Goal: Contribute content: Add original content to the website for others to see

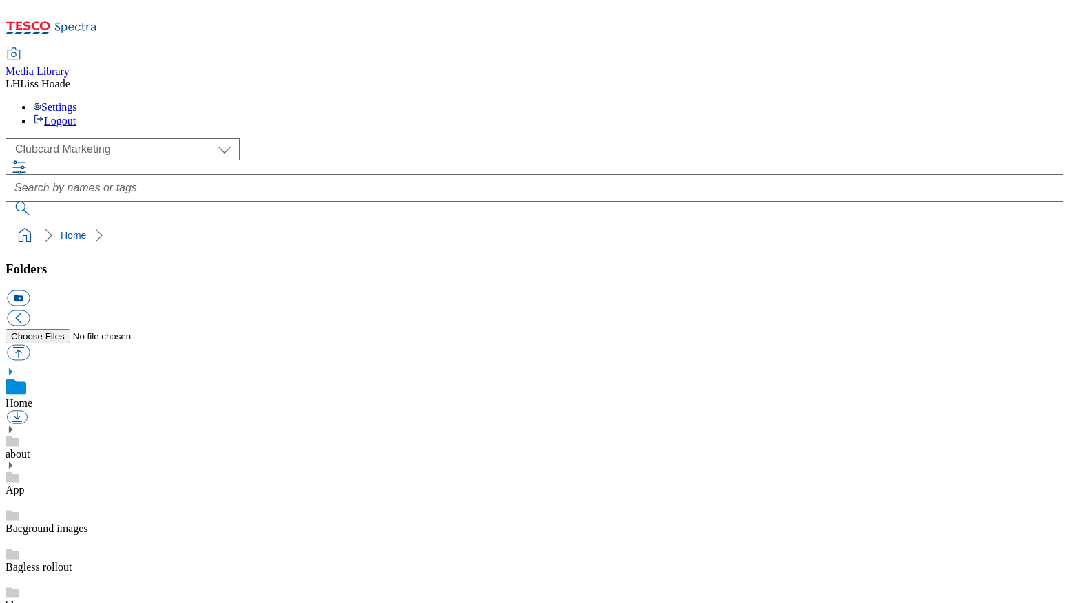
scroll to position [1, 0]
click at [127, 138] on select "Clubcard Marketing Dotcom UK GHS Marketing UK GHS Product UK GHS ROI" at bounding box center [123, 149] width 234 height 22
click at [10, 138] on select "Clubcard Marketing Dotcom UK GHS Marketing UK GHS Product UK GHS ROI" at bounding box center [123, 149] width 234 height 22
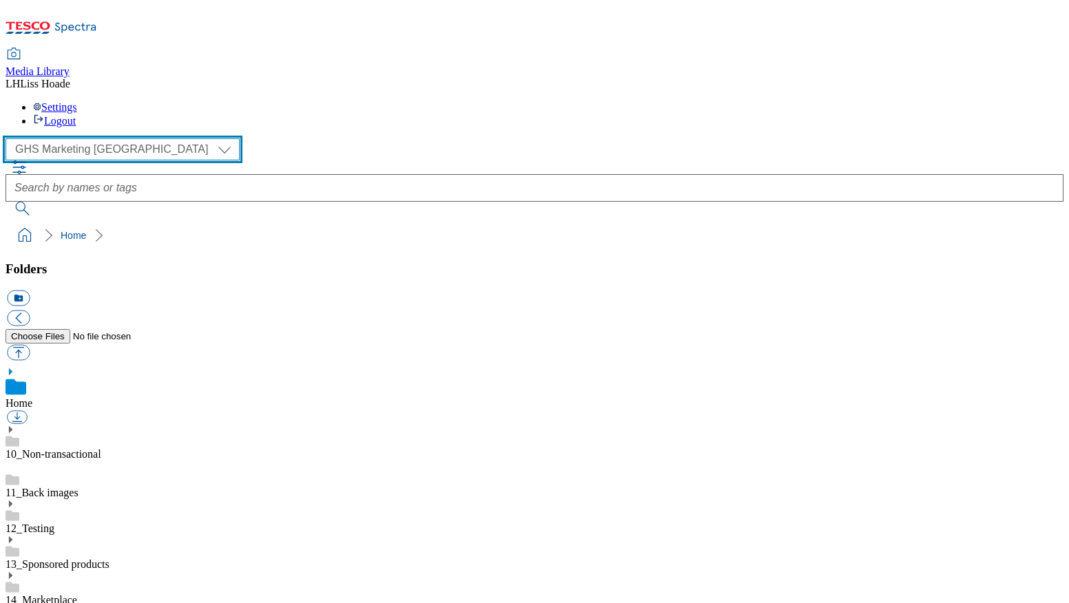
click at [93, 138] on select "Clubcard Marketing Dotcom UK GHS Marketing UK GHS Product UK GHS ROI" at bounding box center [123, 149] width 234 height 22
select select "flare-clubcard-mktg"
click at [10, 138] on select "Clubcard Marketing Dotcom UK GHS Marketing UK GHS Product UK GHS ROI" at bounding box center [123, 149] width 234 height 22
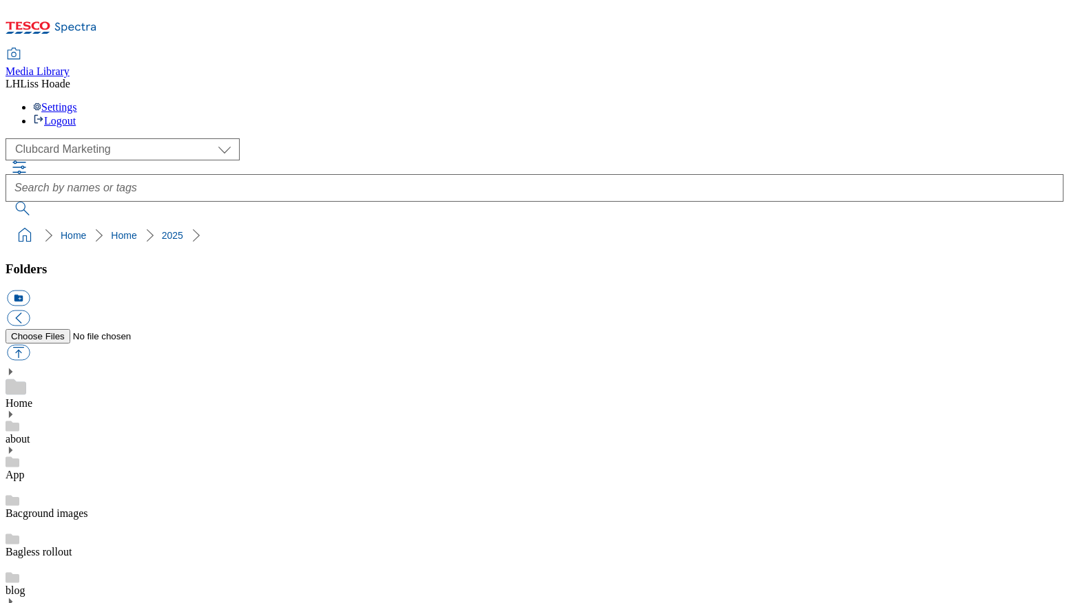
click at [30, 291] on button "icon_new_folder" at bounding box center [18, 299] width 23 height 16
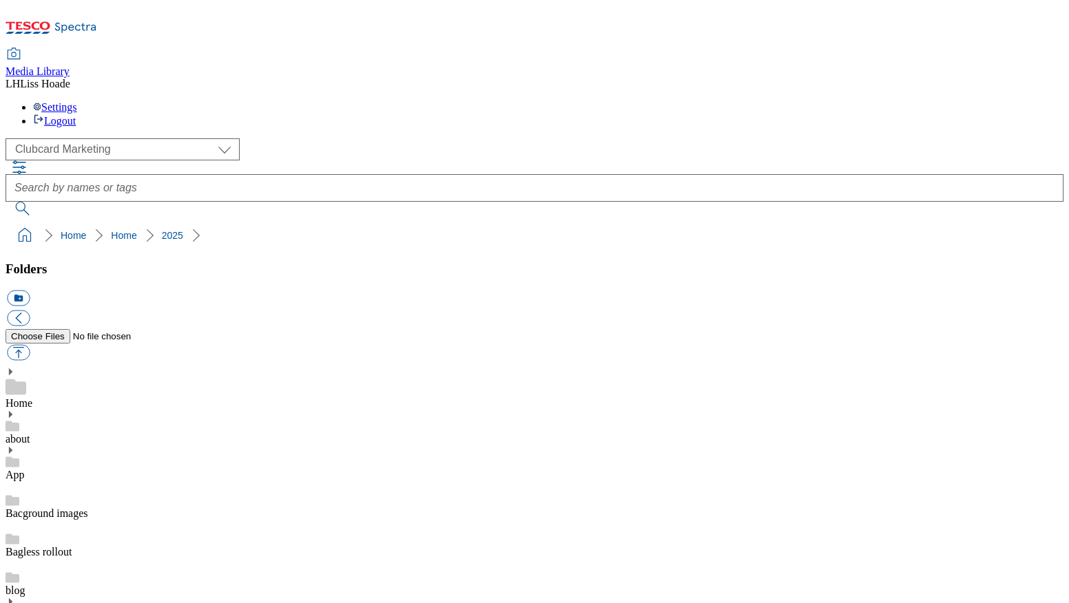
type input "2529"
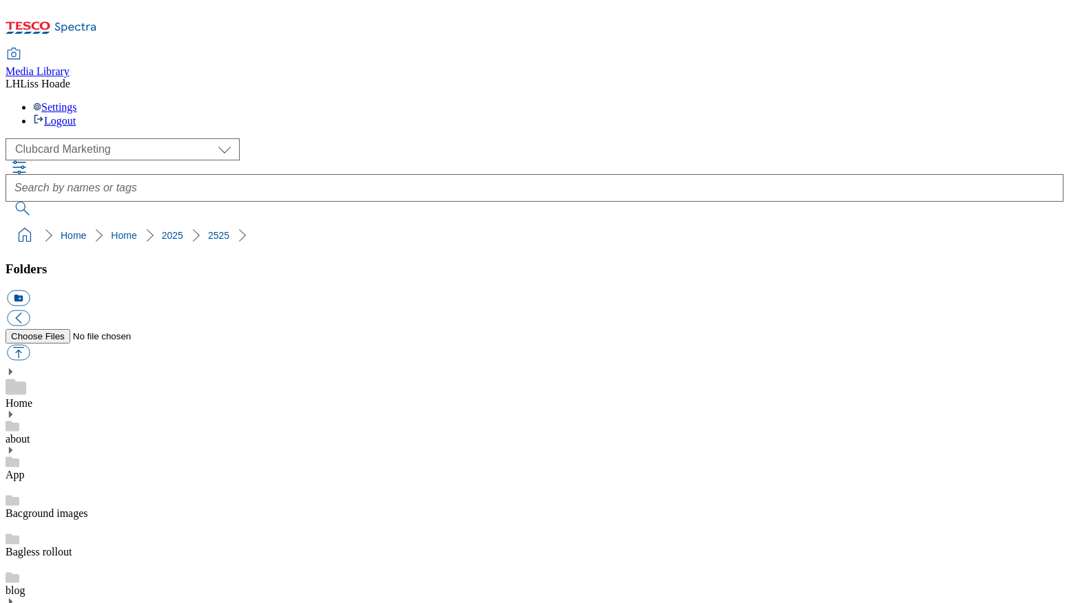
scroll to position [1218, 0]
click at [30, 291] on button "icon_new_folder" at bounding box center [18, 299] width 23 height 16
type input "App"
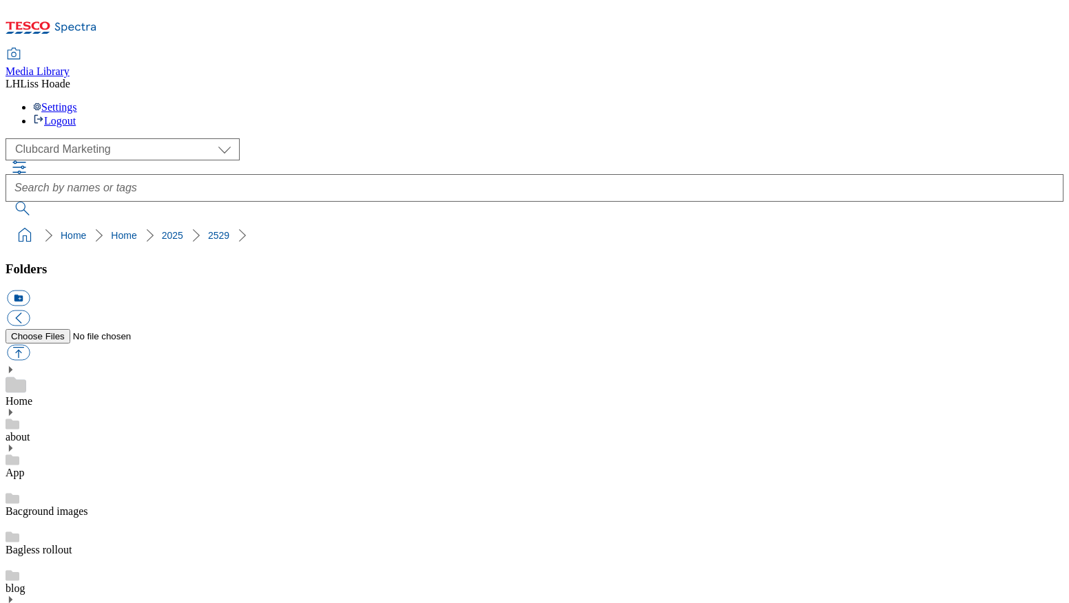
click at [30, 345] on button "button" at bounding box center [18, 353] width 23 height 16
type input "C:\fakepath\2529-CC-Weeklies-app-homepage.jpg"
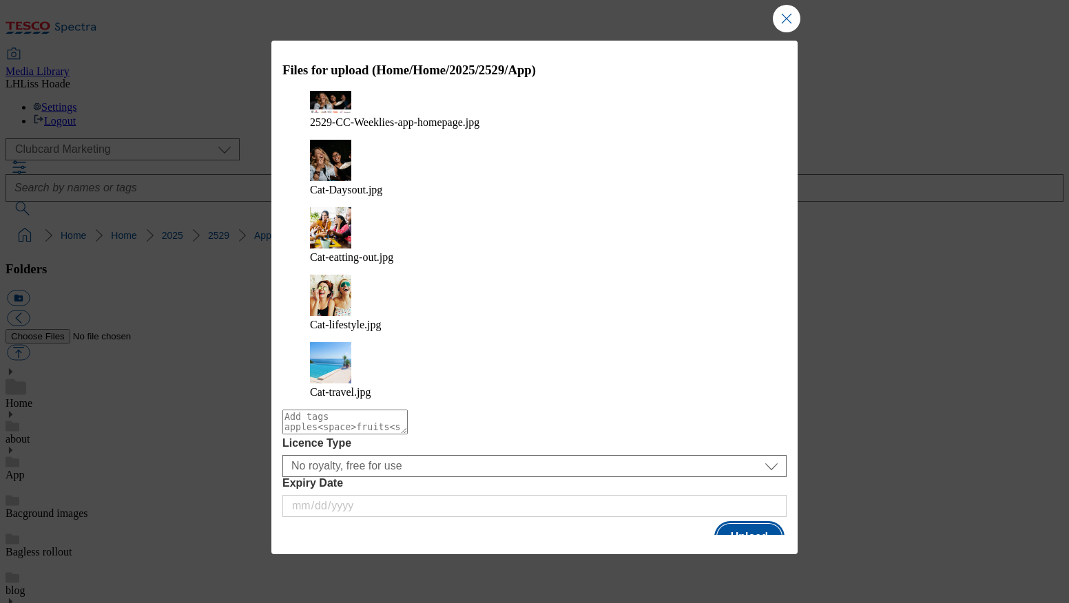
click at [762, 524] on button "Upload" at bounding box center [749, 537] width 65 height 26
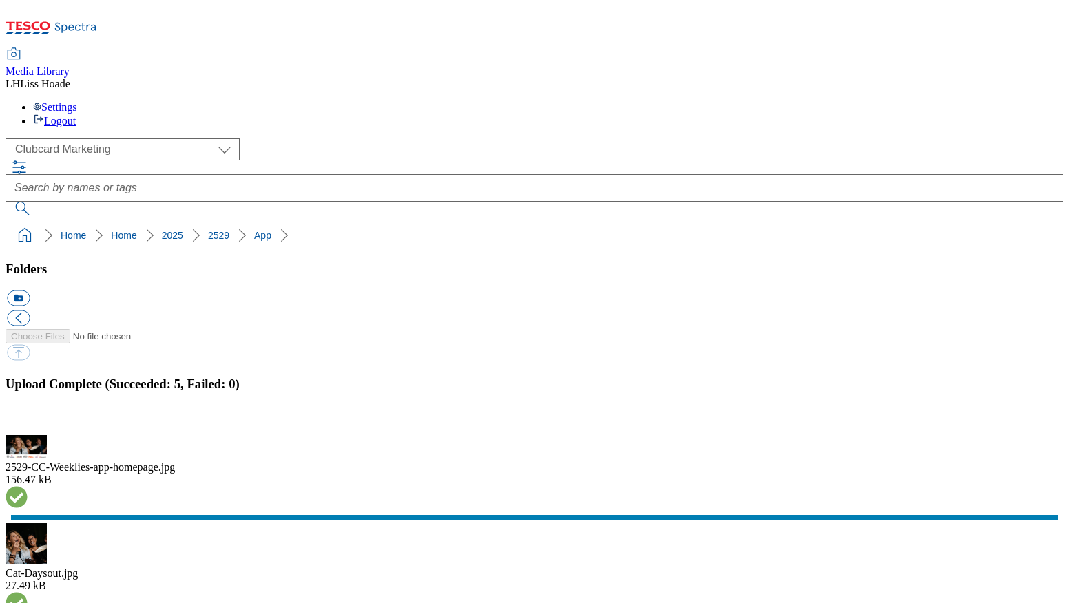
click at [30, 291] on button "icon_new_folder" at bounding box center [18, 299] width 23 height 16
type input "Home"
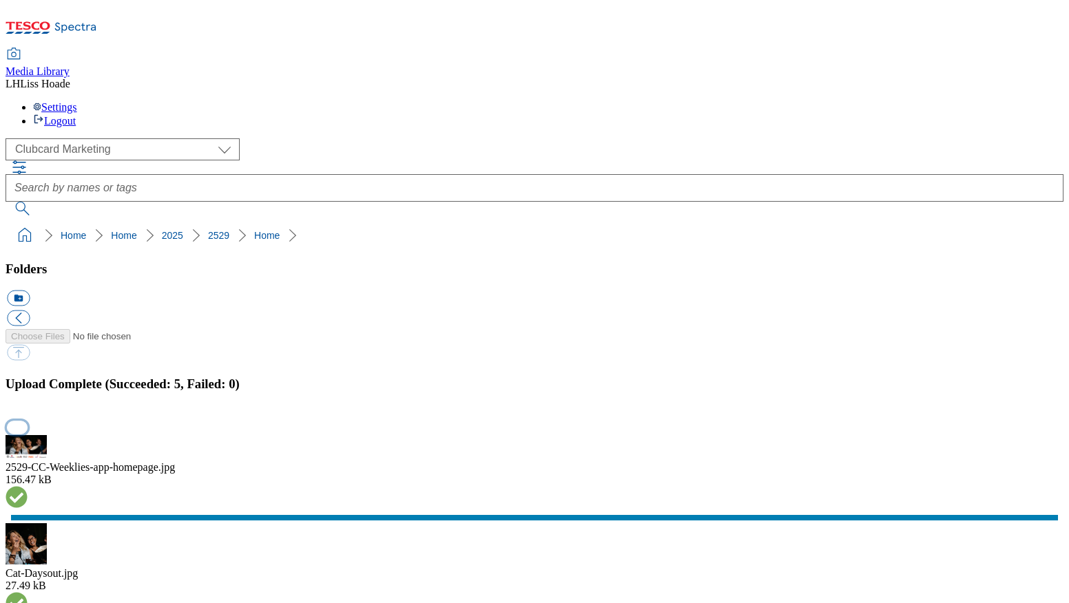
click at [28, 421] on button "button" at bounding box center [17, 427] width 21 height 13
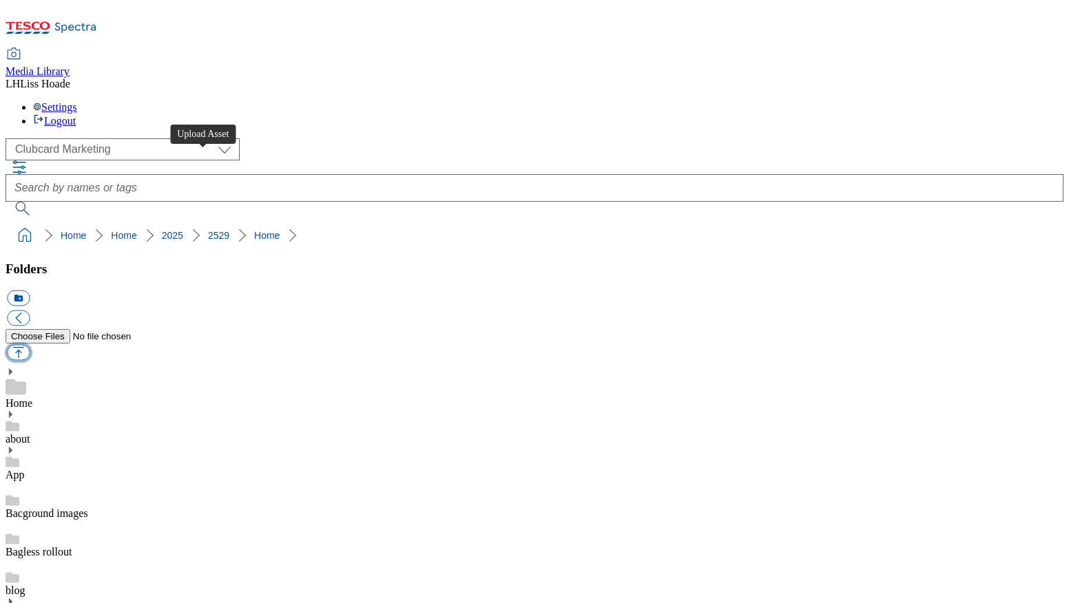
click at [30, 345] on button "button" at bounding box center [18, 353] width 23 height 16
type input "C:\fakepath\HERO-banner-Cineworld.jpg"
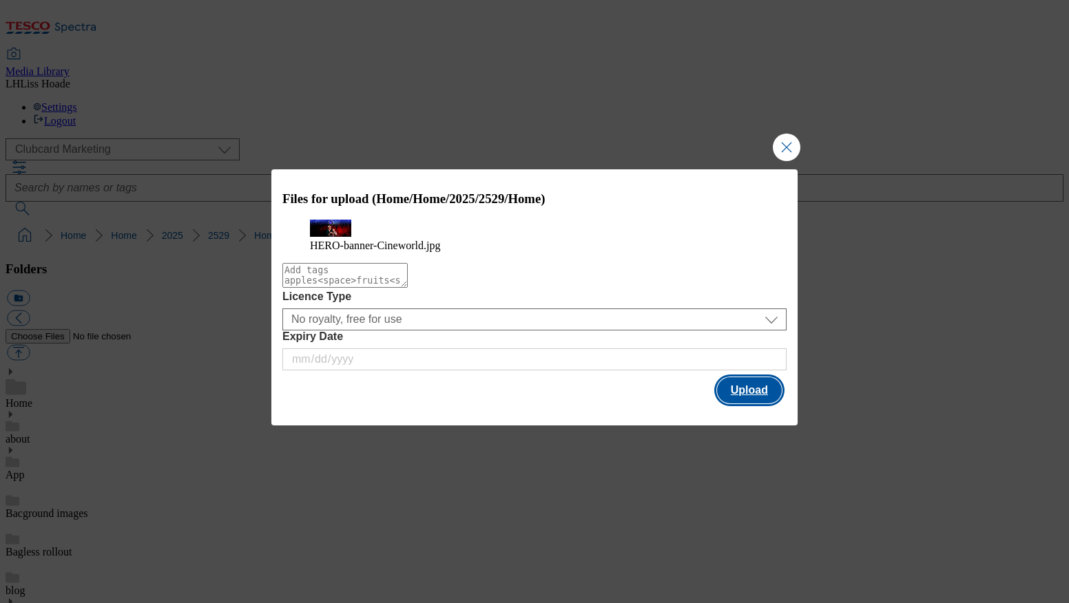
click at [757, 403] on button "Upload" at bounding box center [749, 390] width 65 height 26
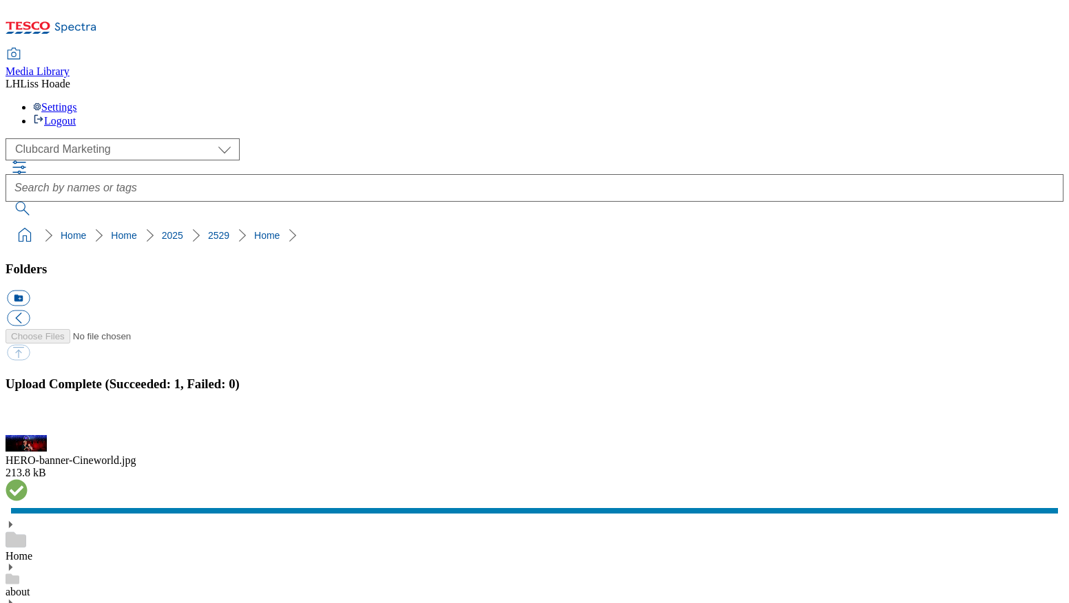
click at [30, 291] on button "icon_new_folder" at bounding box center [18, 299] width 23 height 16
type input "Days out"
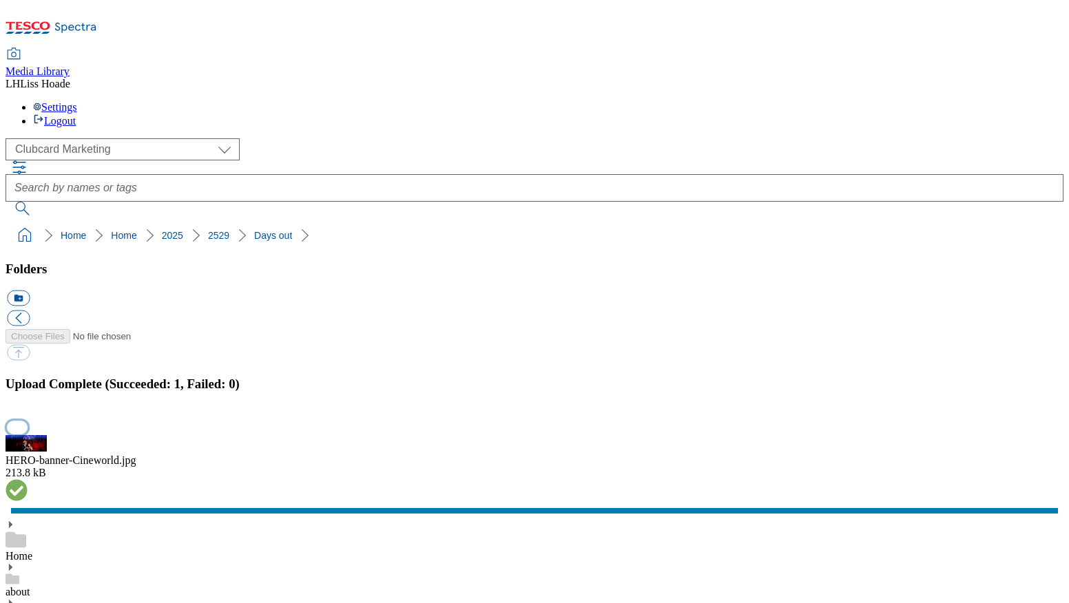
click at [28, 421] on button "button" at bounding box center [17, 427] width 21 height 13
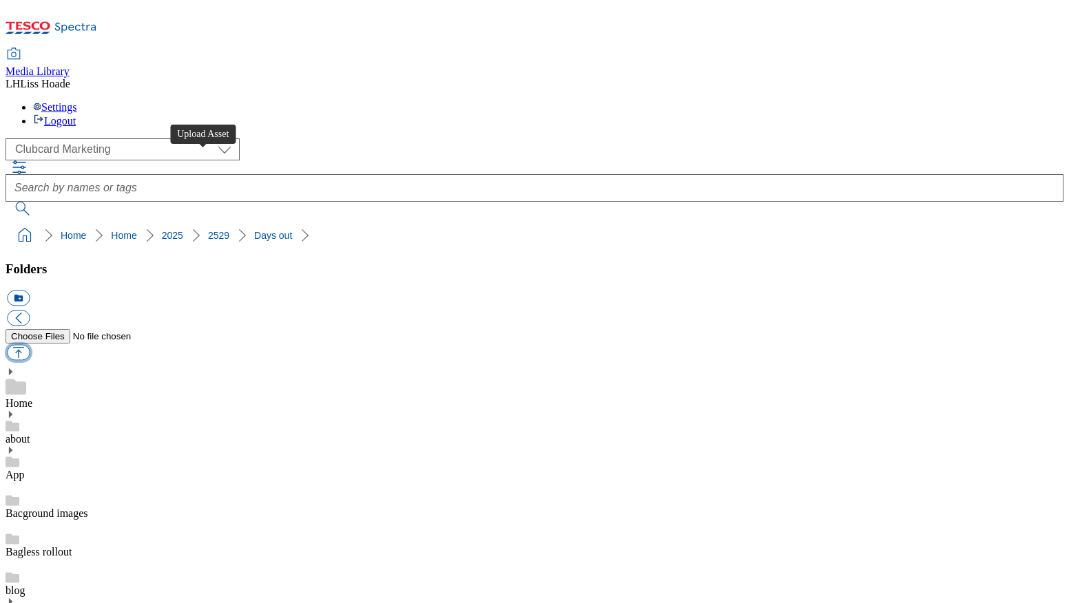
click at [30, 345] on button "button" at bounding box center [18, 353] width 23 height 16
type input "C:\fakepath\banner-LatestCC-hobbledown.jpg"
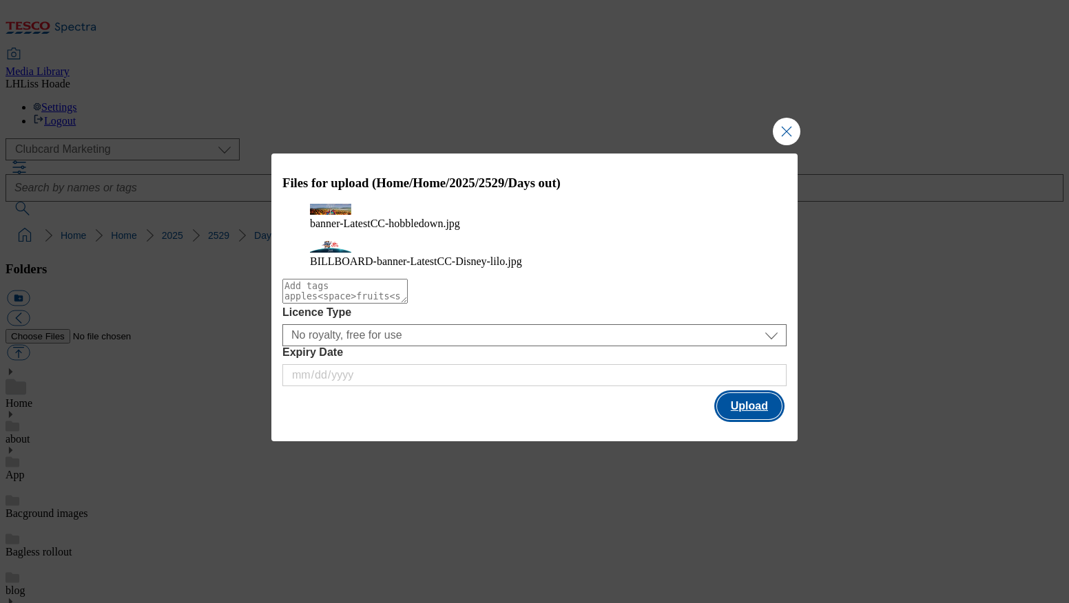
click at [755, 418] on button "Upload" at bounding box center [749, 406] width 65 height 26
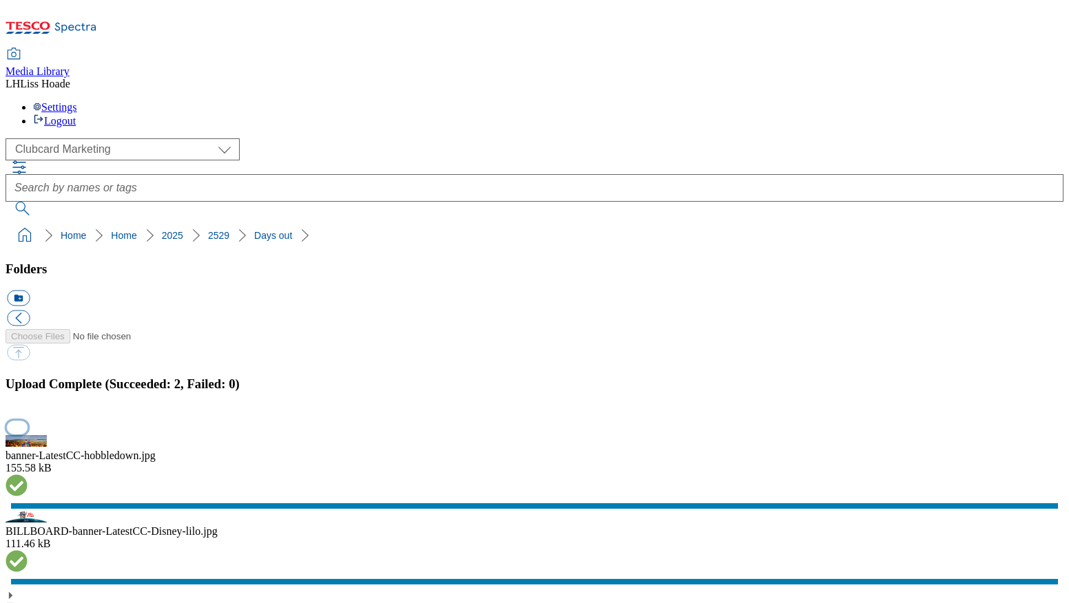
click at [28, 421] on button "button" at bounding box center [17, 427] width 21 height 13
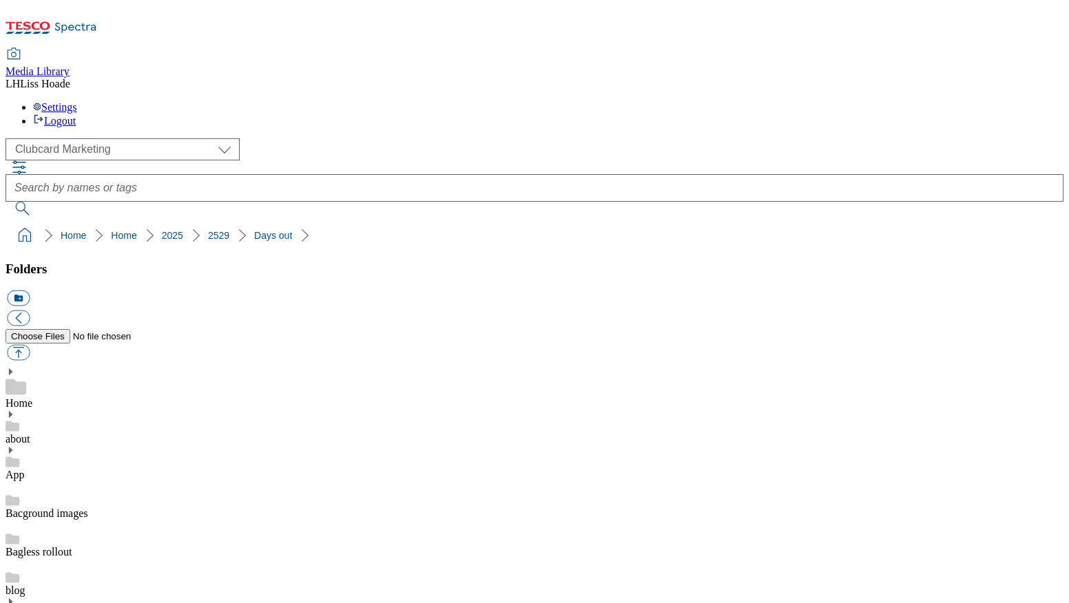
click at [30, 291] on button "icon_new_folder" at bounding box center [18, 299] width 23 height 16
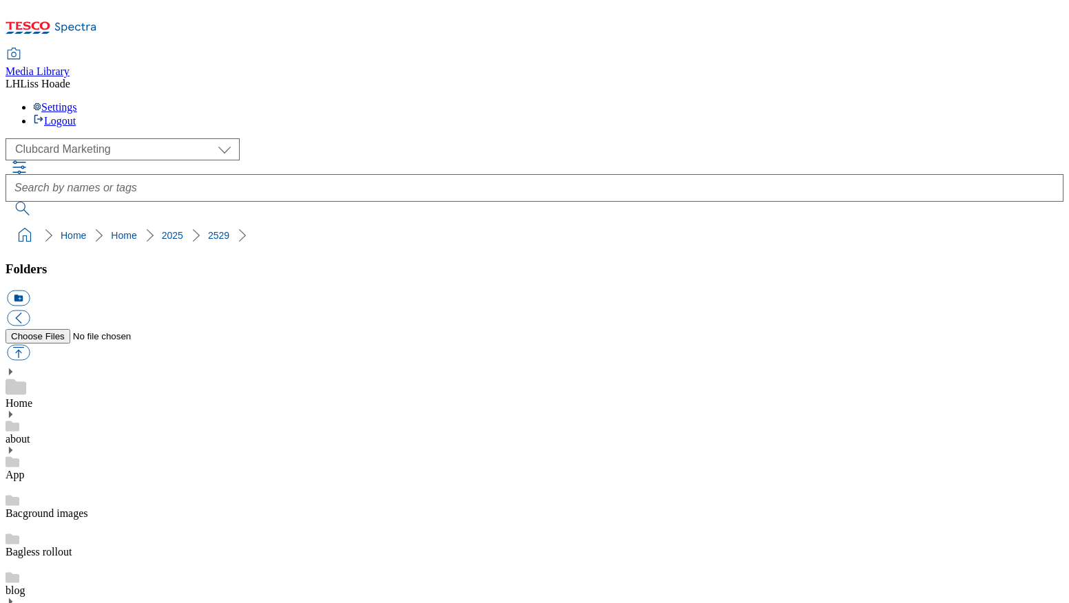
type input "Lifestyle"
click at [30, 345] on button "button" at bounding box center [18, 353] width 23 height 16
type input "C:\fakepath\BILLBOARD-banner-LatestCC-Denby.jpg"
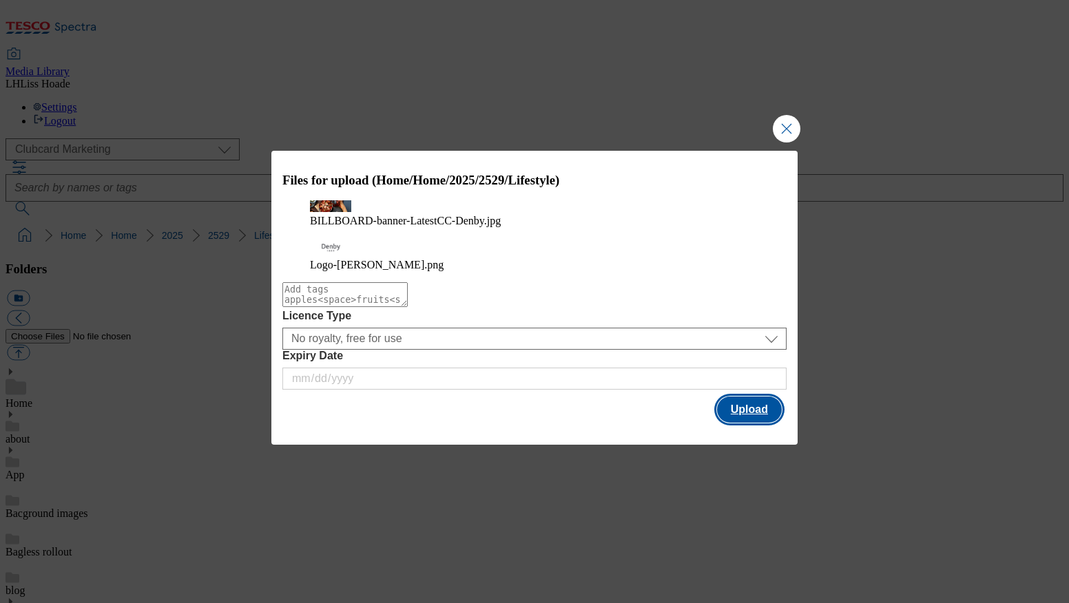
click at [755, 415] on button "Upload" at bounding box center [749, 410] width 65 height 26
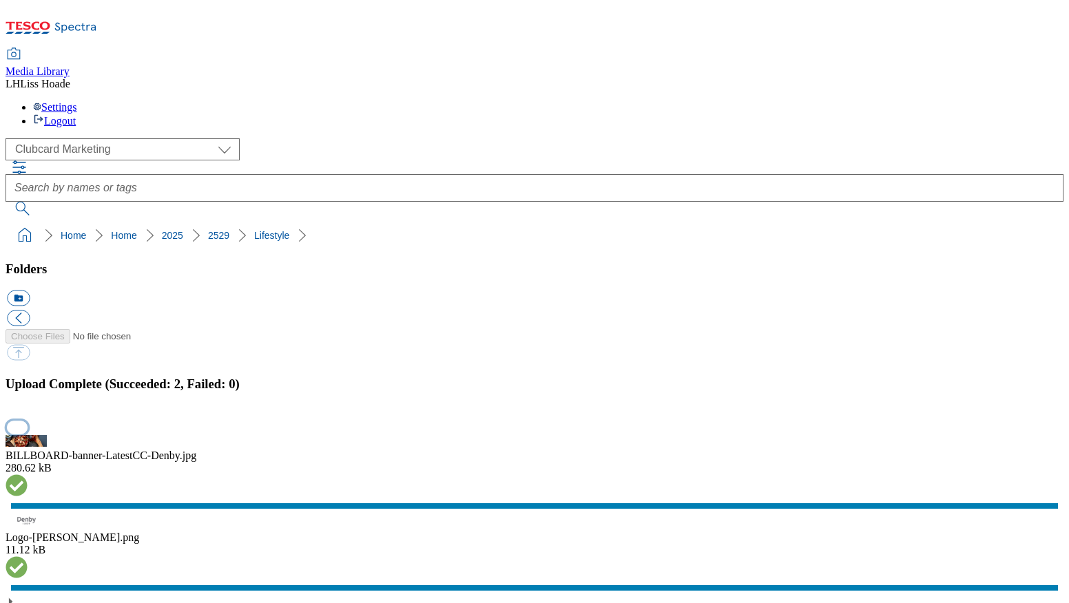
click at [28, 421] on button "button" at bounding box center [17, 427] width 21 height 13
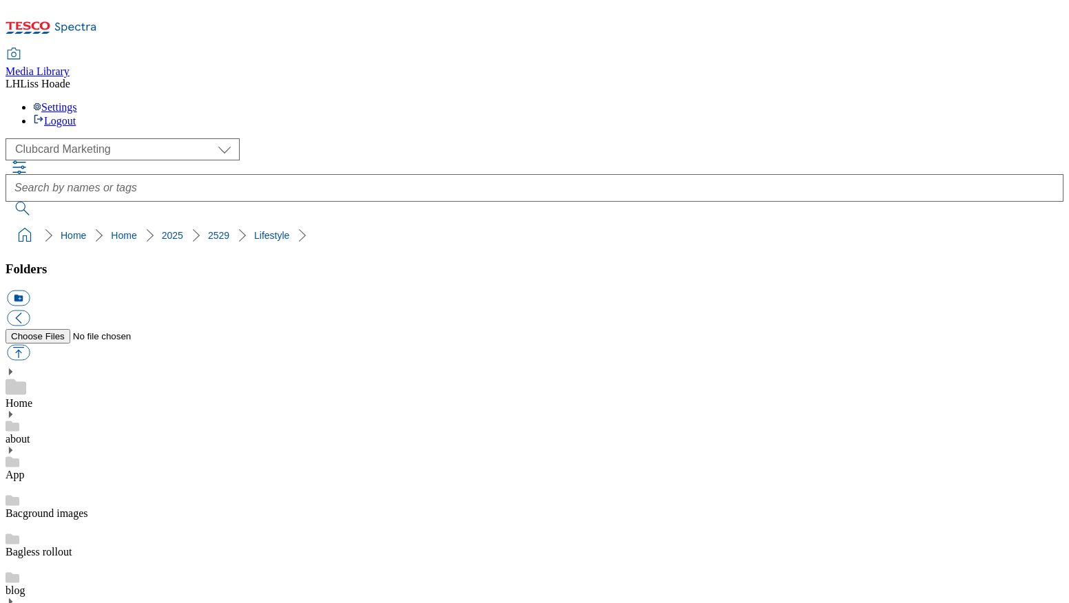
click at [30, 345] on button "button" at bounding box center [18, 353] width 23 height 16
type input "C:\fakepath\2529-cineworld-logo.jpg"
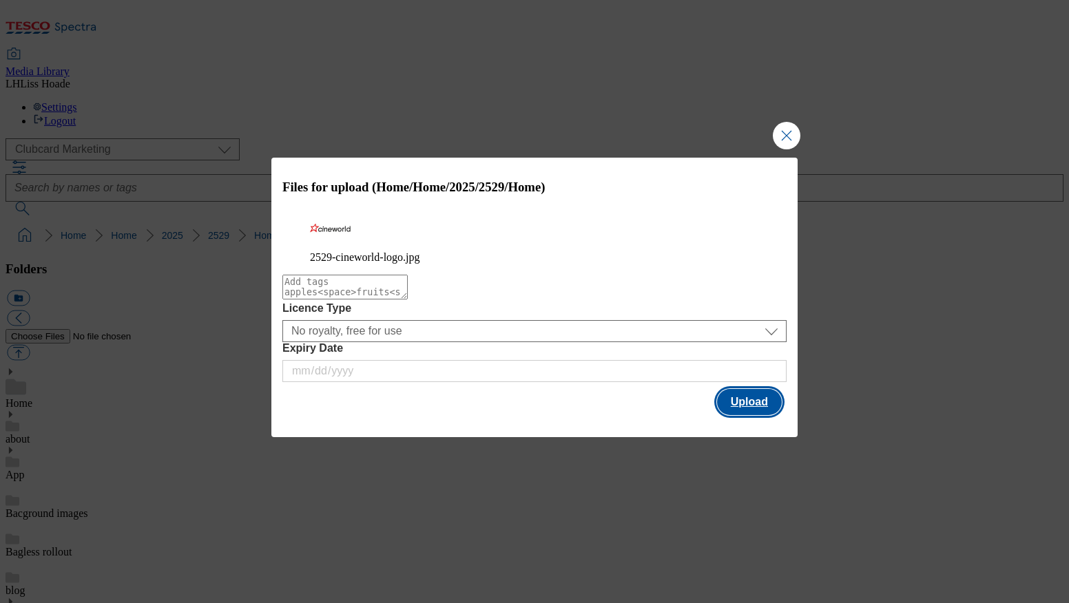
click at [765, 403] on button "Upload" at bounding box center [749, 402] width 65 height 26
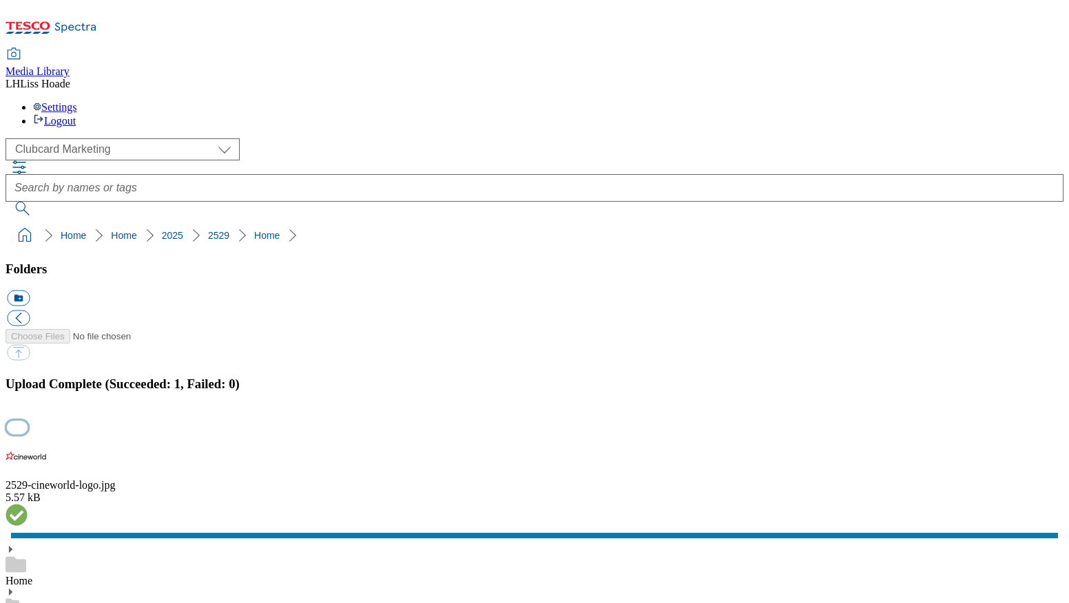
click at [28, 421] on button "button" at bounding box center [17, 427] width 21 height 13
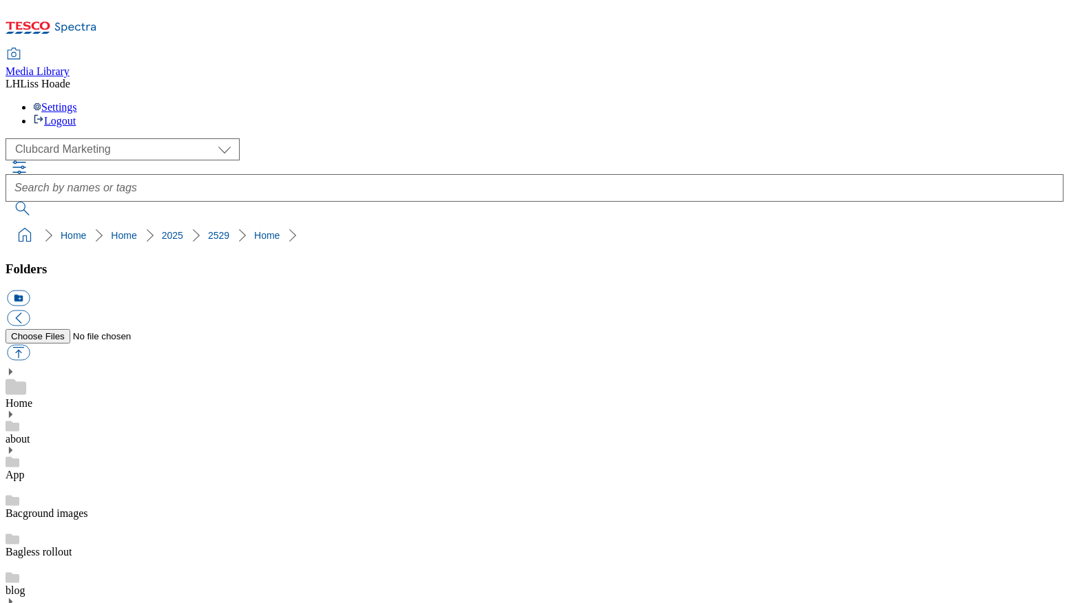
drag, startPoint x: 222, startPoint y: 122, endPoint x: 5, endPoint y: 131, distance: 217.1
click at [6, 222] on nav "Home Home 2025 2529" at bounding box center [535, 235] width 1058 height 26
copy ol "Home Home 2025 2529"
click at [233, 138] on div "( optional ) Clubcard Marketing Dotcom UK GHS Marketing UK GHS Product UK GHS R…" at bounding box center [535, 149] width 1058 height 22
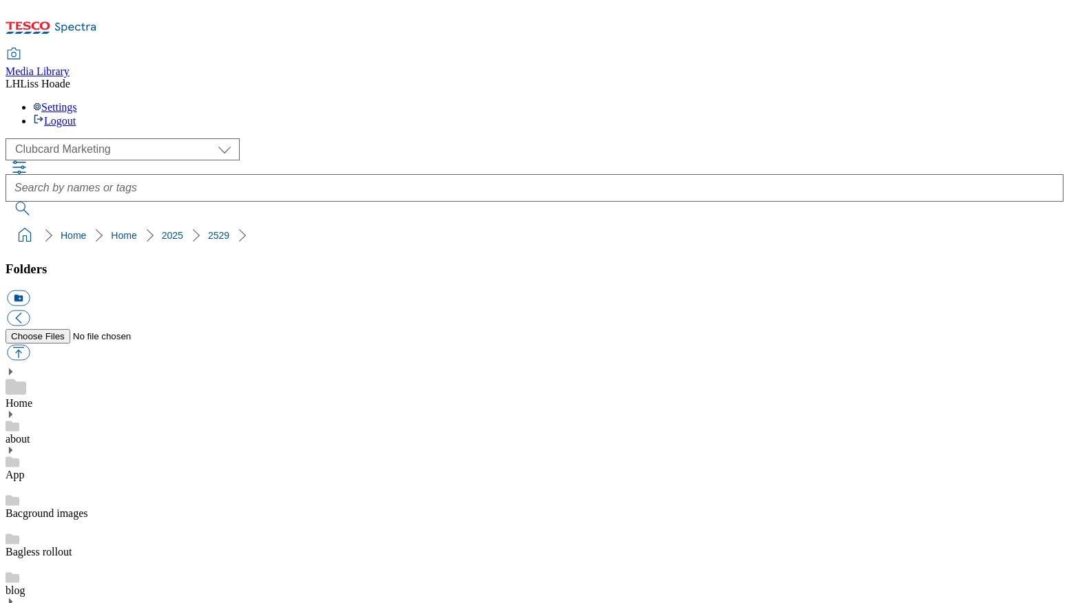
click at [234, 138] on div "( optional ) Clubcard Marketing Dotcom UK GHS Marketing UK GHS Product UK GHS R…" at bounding box center [535, 149] width 1058 height 22
